Goal: Obtain resource: Obtain resource

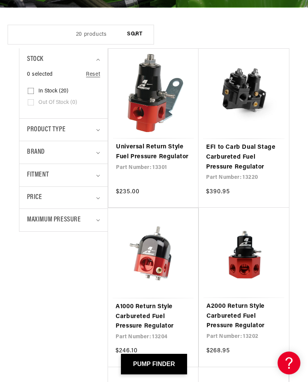
click at [249, 302] on link "A2000 Return Style Carbureted Fuel Pressure Regulator" at bounding box center [244, 316] width 75 height 29
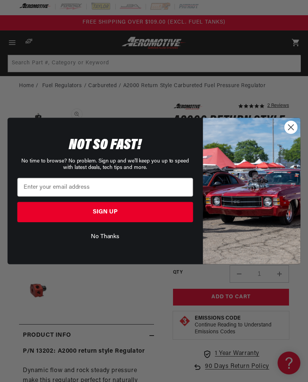
click at [289, 129] on circle "Close dialog" at bounding box center [291, 127] width 13 height 13
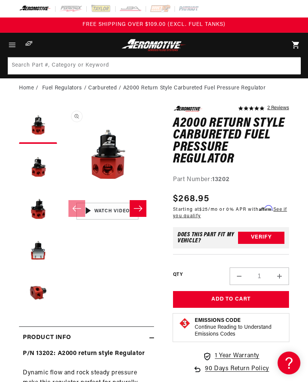
click at [38, 254] on button "Load image 4 in gallery view" at bounding box center [38, 250] width 38 height 38
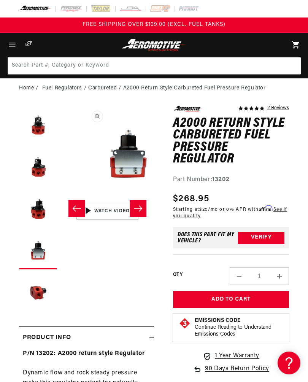
scroll to position [0, 280]
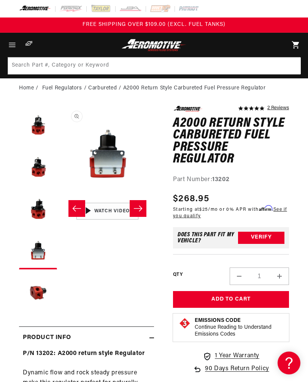
click at [41, 291] on button "Load image 5 in gallery view" at bounding box center [38, 292] width 38 height 38
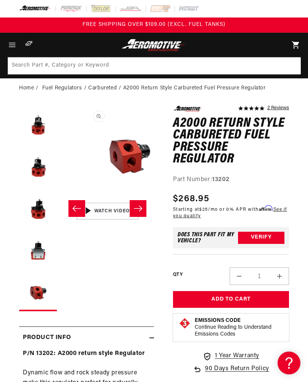
scroll to position [0, 373]
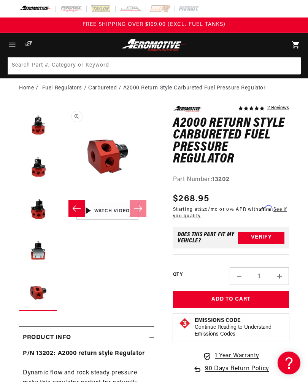
click at [41, 258] on button "Load image 4 in gallery view" at bounding box center [38, 250] width 38 height 38
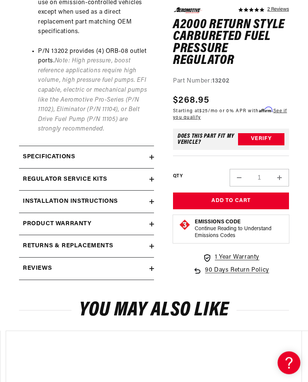
scroll to position [590, 0]
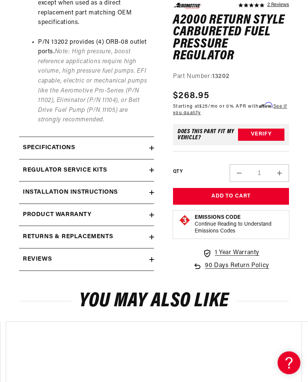
click at [41, 143] on h2 "Specifications" at bounding box center [49, 148] width 52 height 10
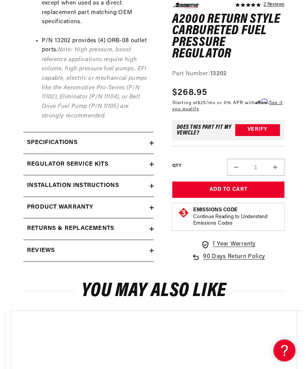
scroll to position [590, 0]
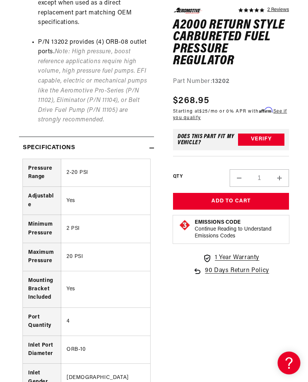
click at [38, 143] on h2 "Specifications" at bounding box center [49, 148] width 52 height 10
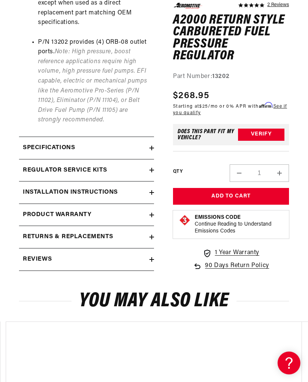
click at [43, 188] on h2 "Installation Instructions" at bounding box center [70, 193] width 95 height 10
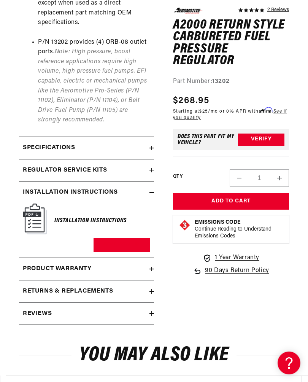
click at [76, 216] on h6 "Installation Instructions" at bounding box center [90, 221] width 72 height 10
click at [28, 209] on img at bounding box center [35, 219] width 24 height 31
click at [113, 238] on link "Download PDF" at bounding box center [122, 245] width 57 height 14
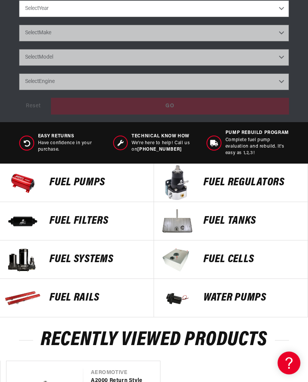
scroll to position [322, 0]
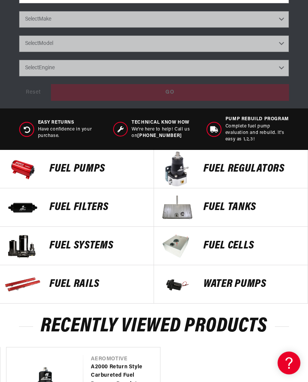
click at [64, 163] on p "Fuel Pumps" at bounding box center [97, 168] width 97 height 11
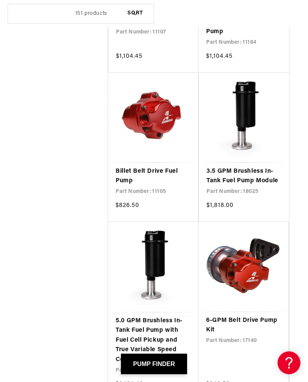
scroll to position [3722, 0]
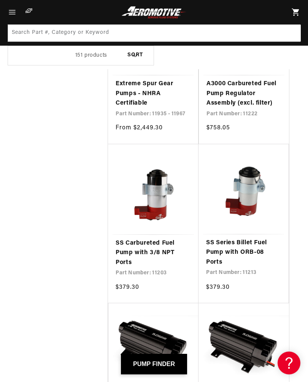
scroll to position [9828, 0]
click at [256, 239] on link "SS Series Billet Fuel Pump with ORB-08 Ports" at bounding box center [243, 253] width 75 height 29
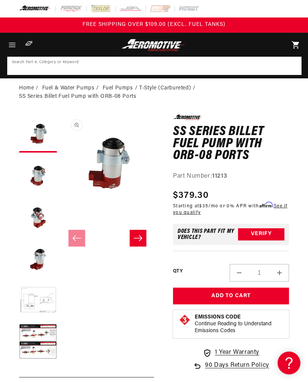
click at [239, 65] on input at bounding box center [154, 65] width 293 height 17
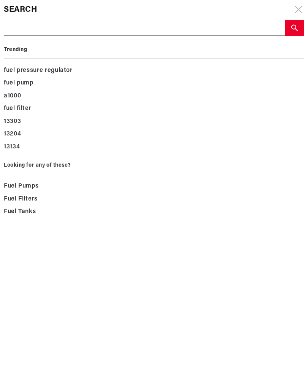
type input "1"
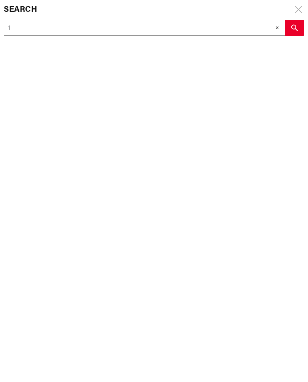
type input "13"
type input "133"
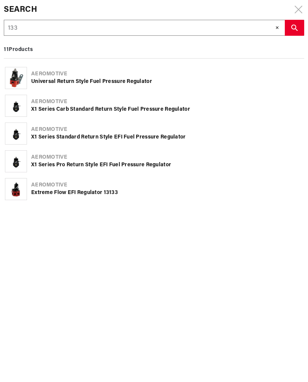
type input "1330"
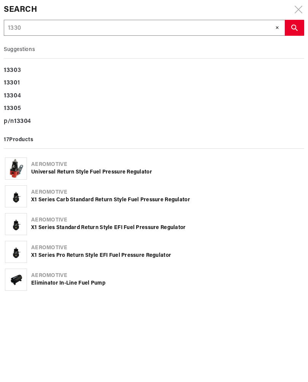
type input "13301"
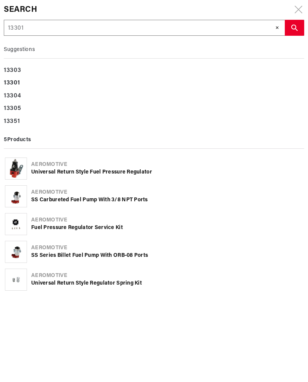
type input "13301"
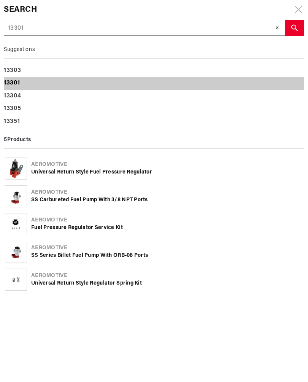
click at [13, 86] on b "13301" at bounding box center [12, 83] width 16 height 6
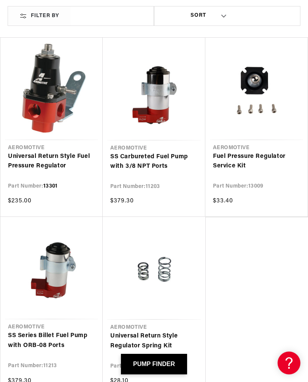
scroll to position [123, 0]
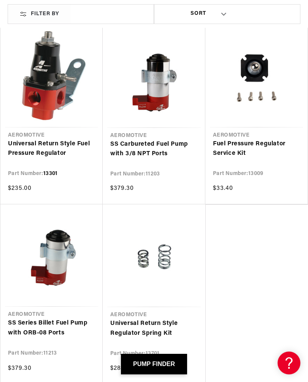
click at [33, 139] on link "Universal Return Style Fuel Pressure Regulator" at bounding box center [51, 148] width 87 height 19
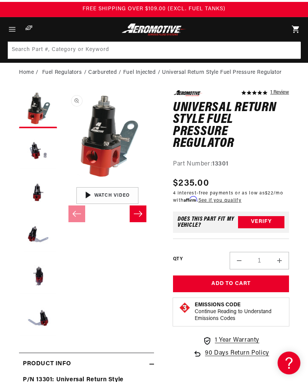
scroll to position [22, 0]
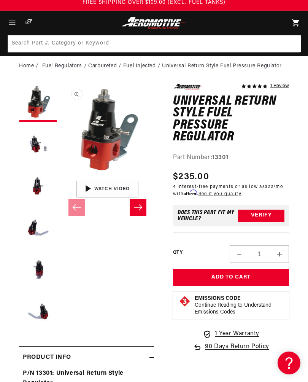
click at [29, 223] on button "Load image 4 in gallery view" at bounding box center [38, 228] width 38 height 38
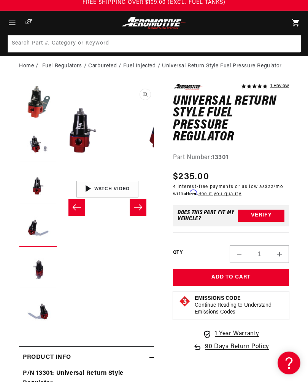
scroll to position [0, 280]
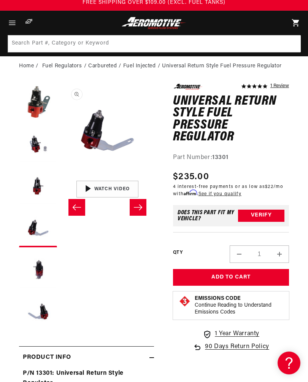
click at [33, 184] on button "Load image 3 in gallery view" at bounding box center [38, 186] width 38 height 38
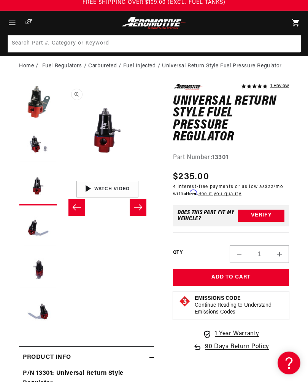
click at [31, 144] on button "Load image 2 in gallery view" at bounding box center [38, 145] width 38 height 38
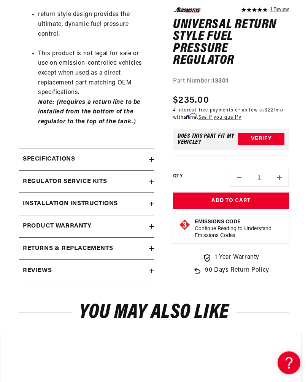
click at [37, 201] on h2 "Installation Instructions" at bounding box center [70, 204] width 95 height 10
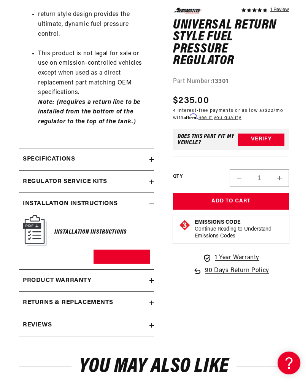
click at [115, 250] on link "Download PDF" at bounding box center [122, 257] width 57 height 14
